Goal: Navigation & Orientation: Find specific page/section

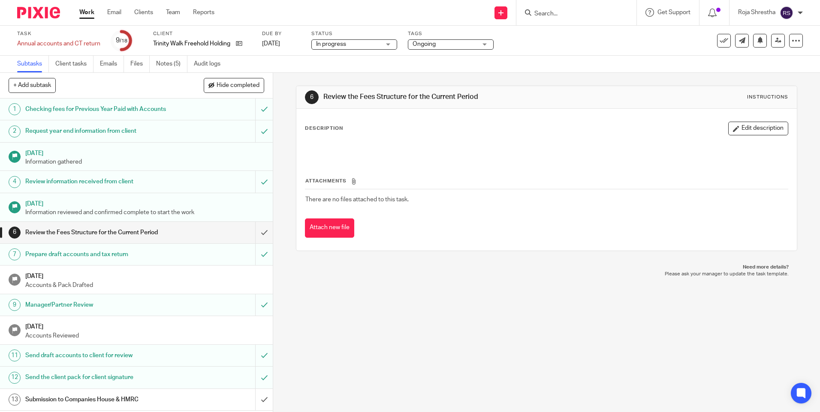
scroll to position [115, 0]
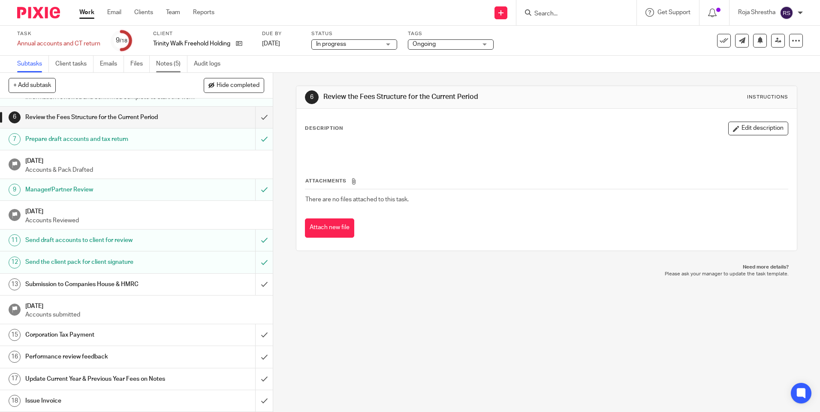
click at [171, 64] on link "Notes (5)" at bounding box center [171, 64] width 31 height 17
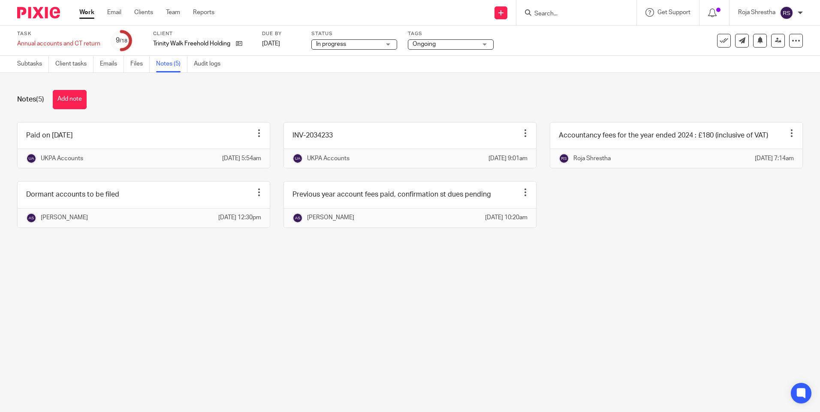
click at [364, 305] on main "Task Annual accounts and CT return Save Annual accounts and CT return 9 /18 Cli…" at bounding box center [410, 206] width 820 height 412
click at [525, 309] on main "Task Annual accounts and CT return Save Annual accounts and CT return 9 /18 Cli…" at bounding box center [410, 206] width 820 height 412
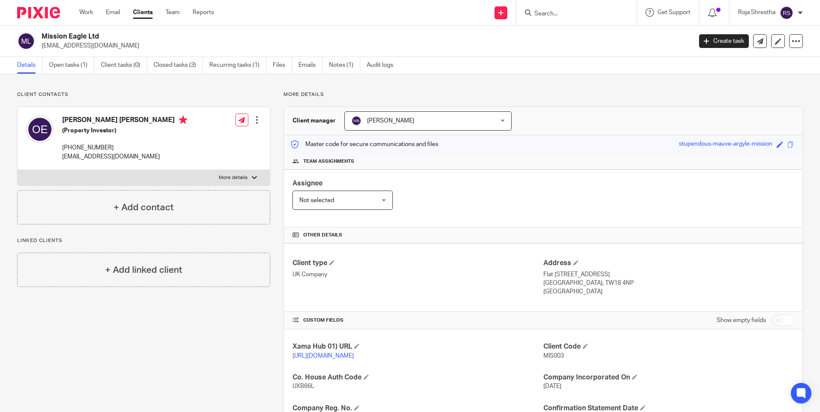
click at [569, 14] on input "Search" at bounding box center [571, 14] width 77 height 8
click at [42, 11] on img at bounding box center [38, 13] width 43 height 12
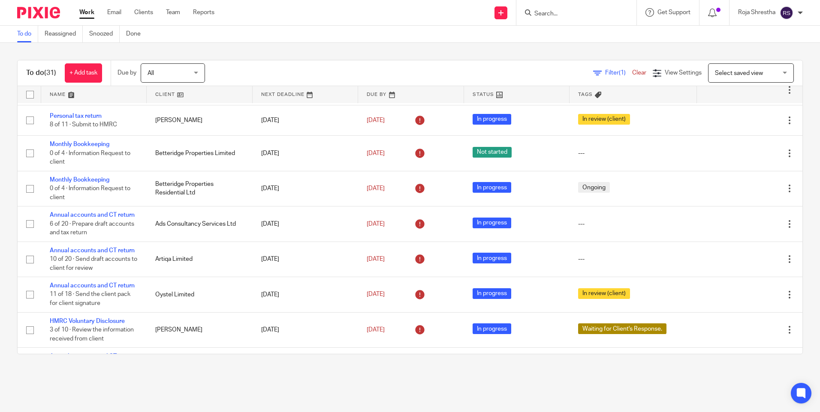
scroll to position [533, 0]
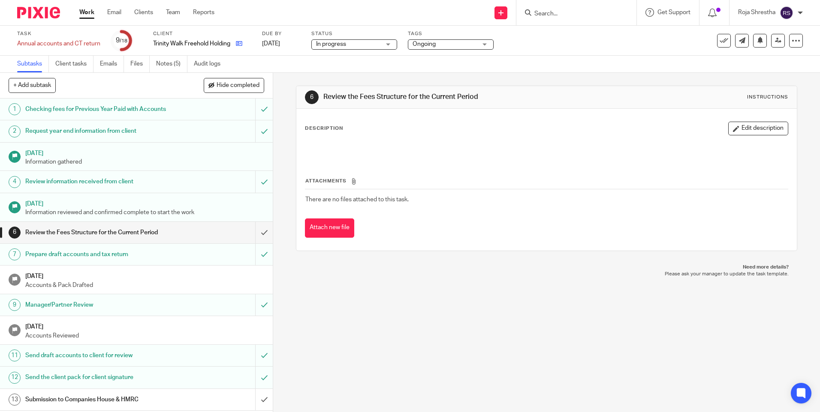
click at [240, 39] on link at bounding box center [236, 43] width 11 height 9
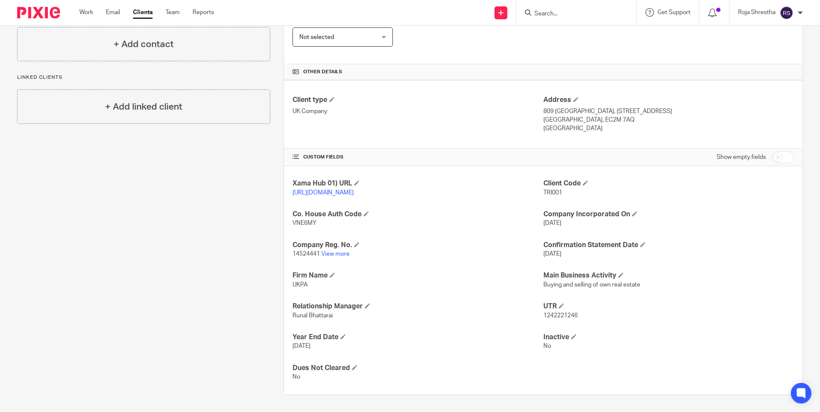
scroll to position [155, 0]
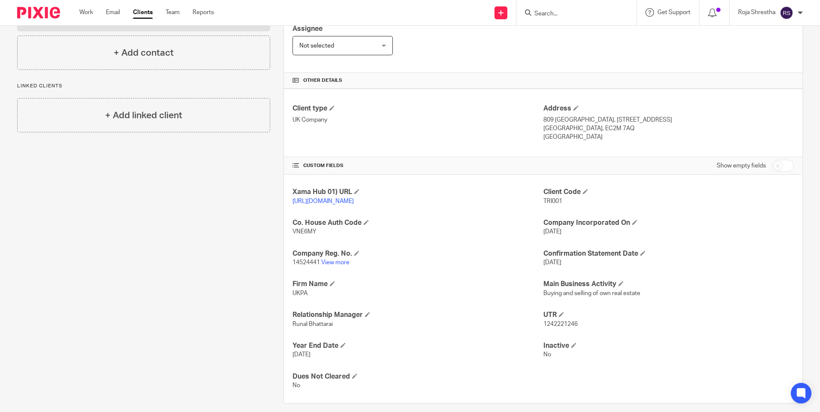
click at [144, 299] on div "Client contacts Saira Grant (Director) 07944773601 sairagrant@yahoo.co.uk Edit …" at bounding box center [137, 170] width 266 height 467
